Goal: Transaction & Acquisition: Purchase product/service

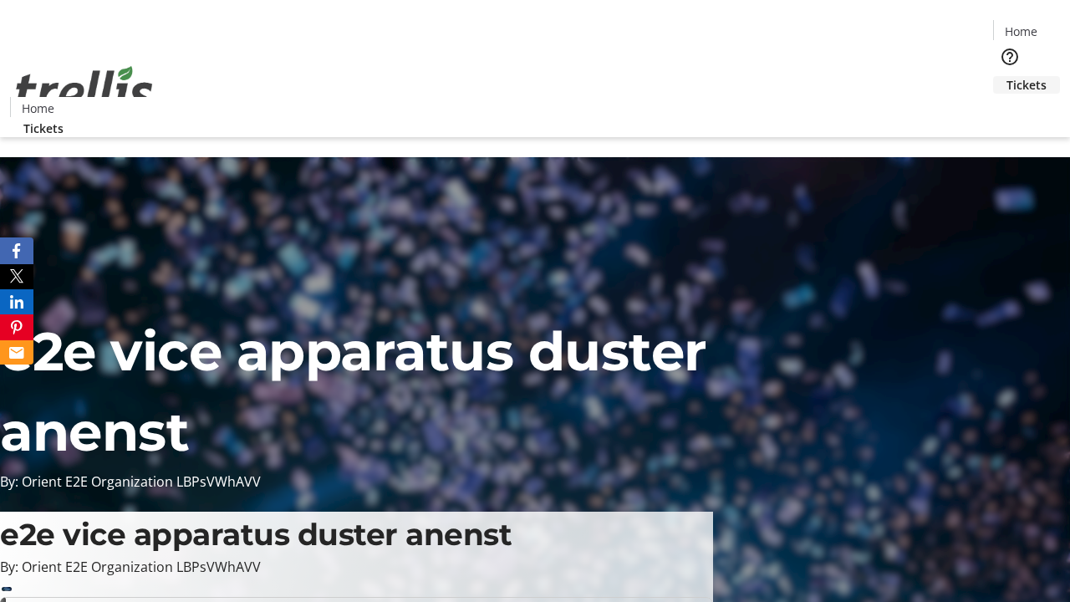
click at [1007, 76] on span "Tickets" at bounding box center [1027, 85] width 40 height 18
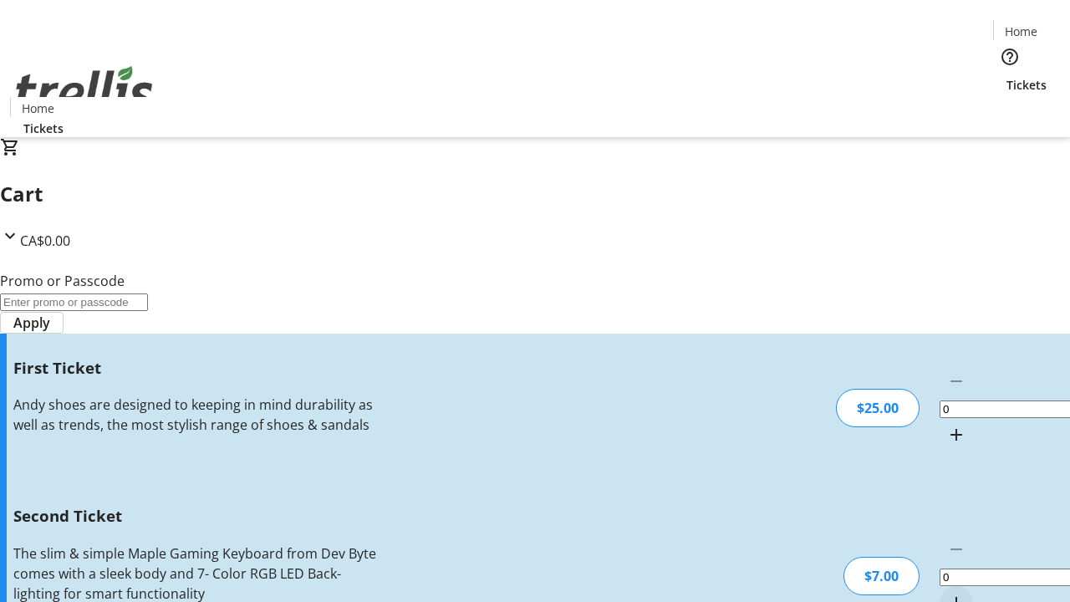
click at [947, 425] on mat-icon "Increment by one" at bounding box center [957, 435] width 20 height 20
type input "1"
click at [947, 593] on mat-icon "Increment by one" at bounding box center [957, 603] width 20 height 20
type input "2"
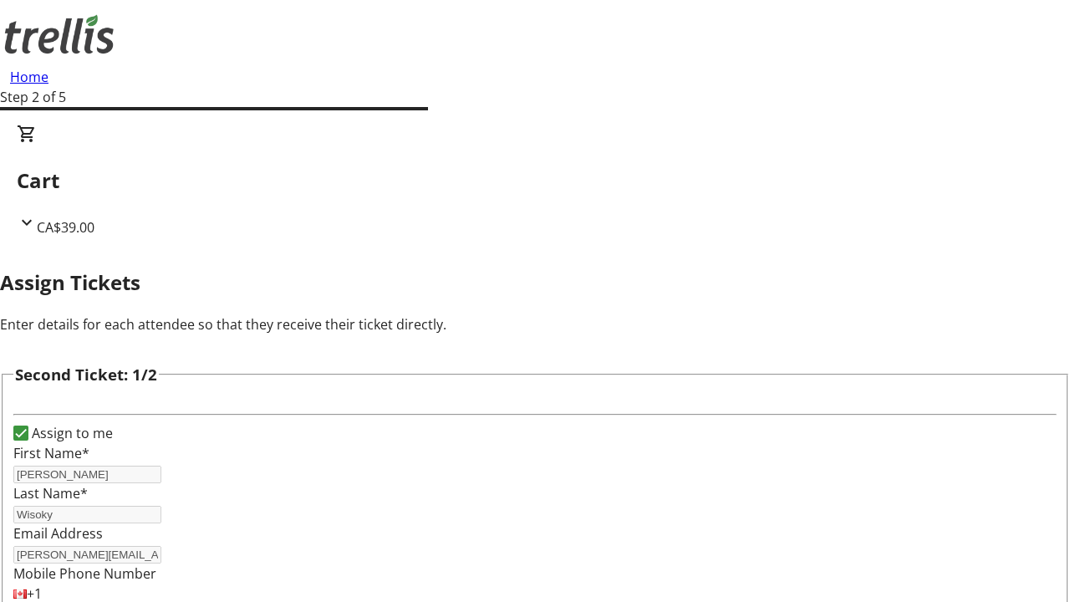
type input "[PERSON_NAME]"
type input "Marks"
type input "[PERSON_NAME][EMAIL_ADDRESS][DOMAIN_NAME]"
